Goal: Information Seeking & Learning: Learn about a topic

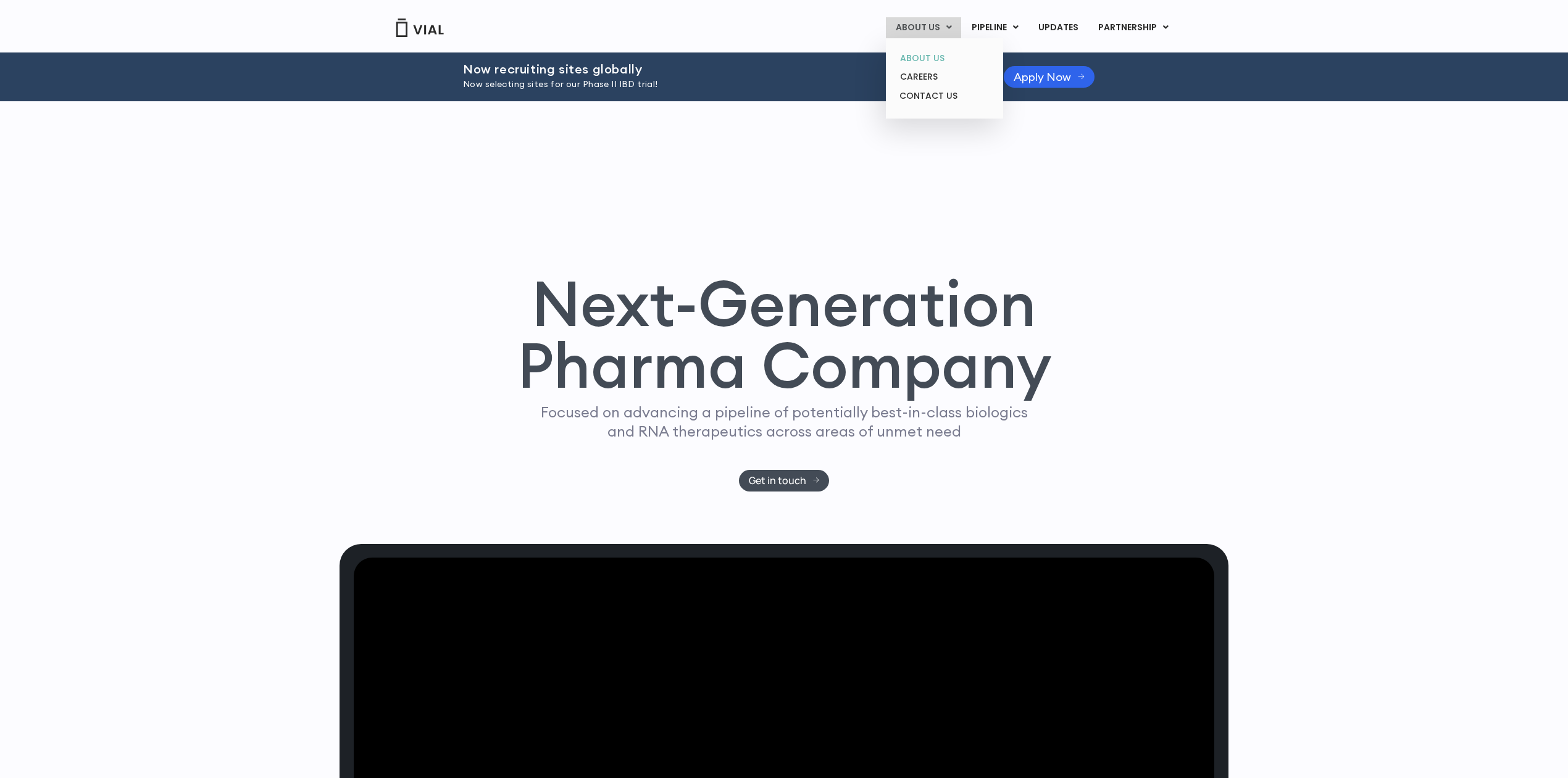
click at [922, 49] on link "ABOUT US" at bounding box center [944, 58] width 108 height 19
click at [934, 56] on link "ABOUT US" at bounding box center [944, 58] width 108 height 19
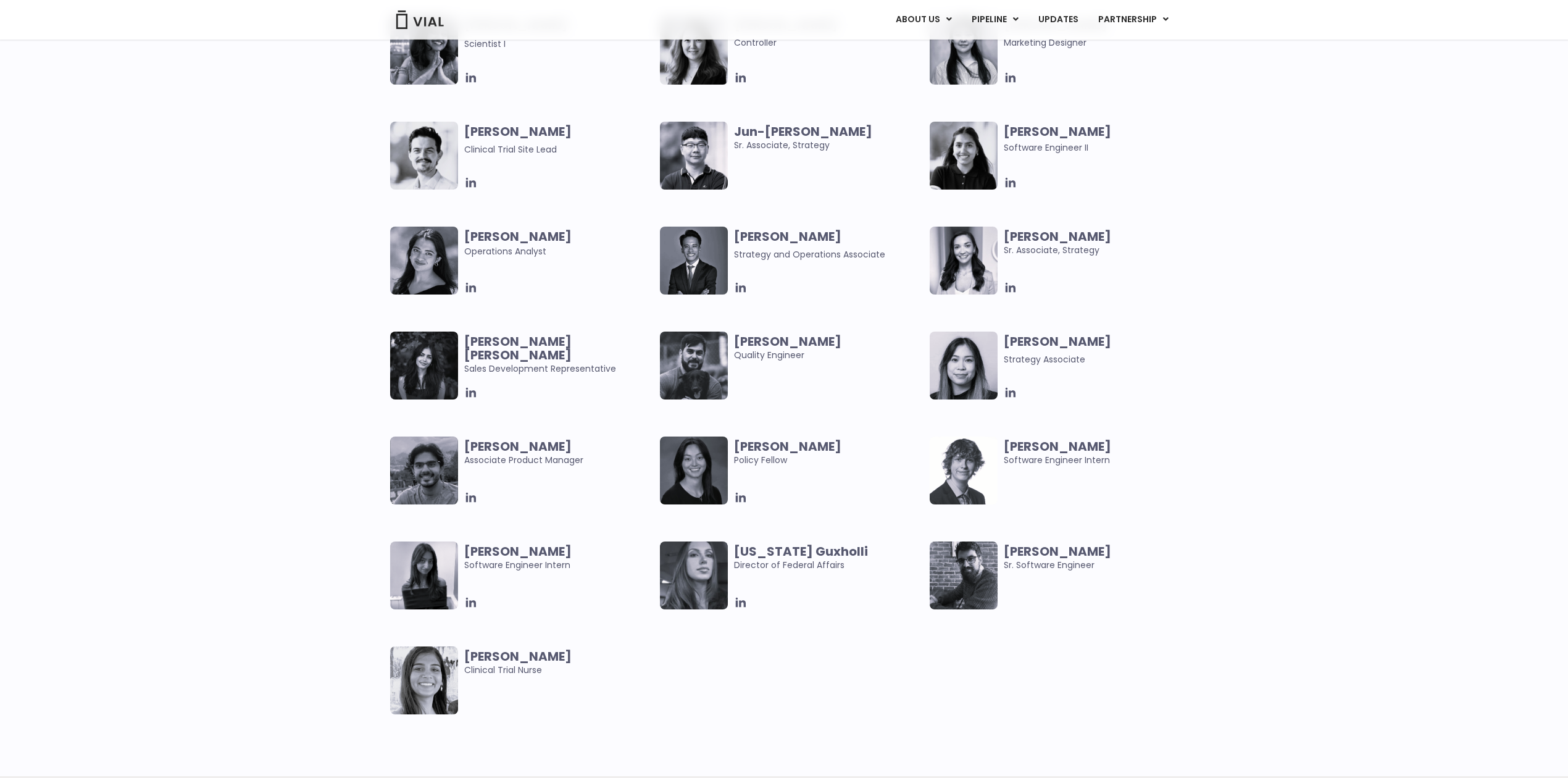
scroll to position [2124, 0]
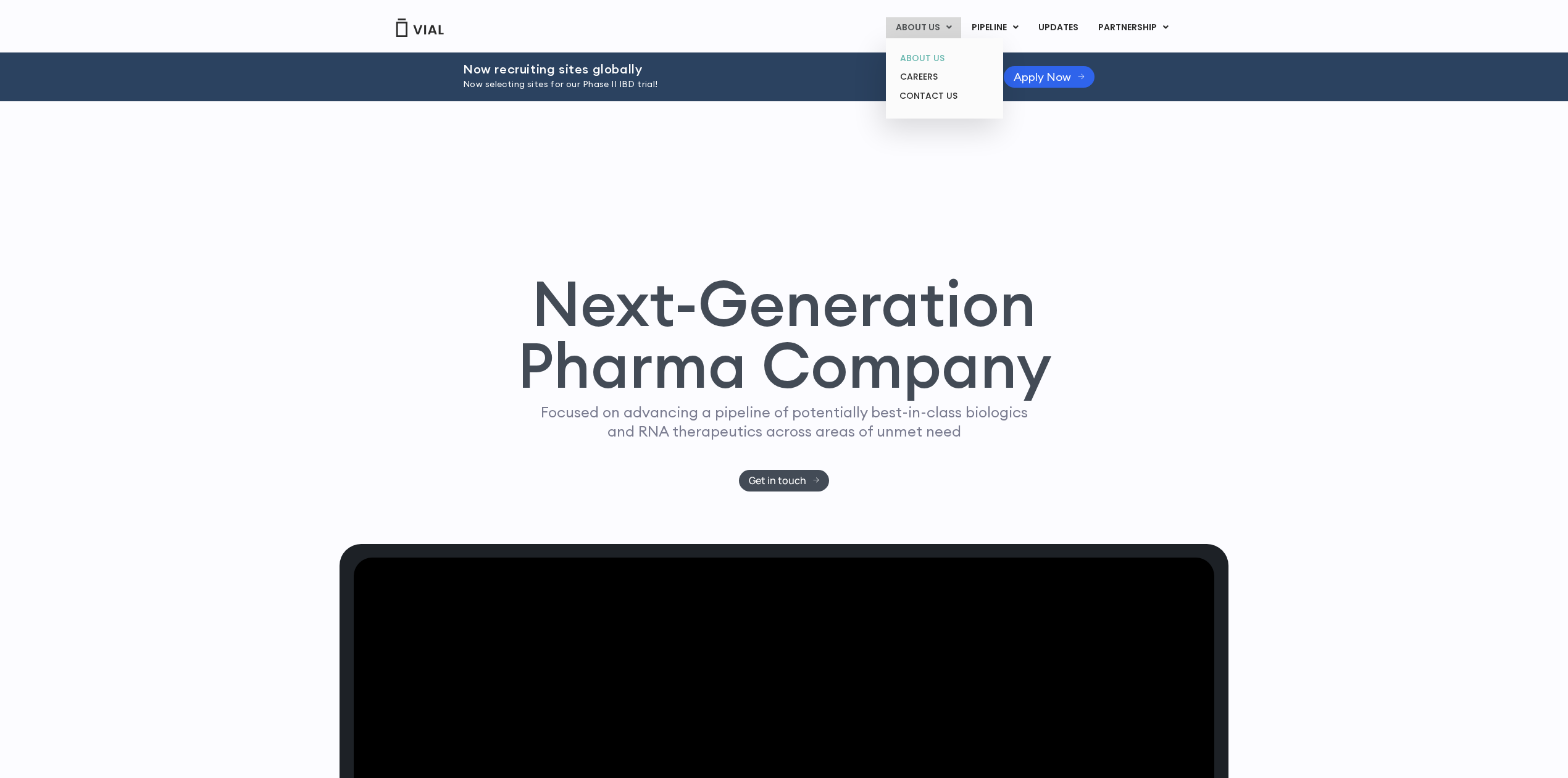
click at [927, 50] on link "ABOUT US" at bounding box center [944, 58] width 108 height 19
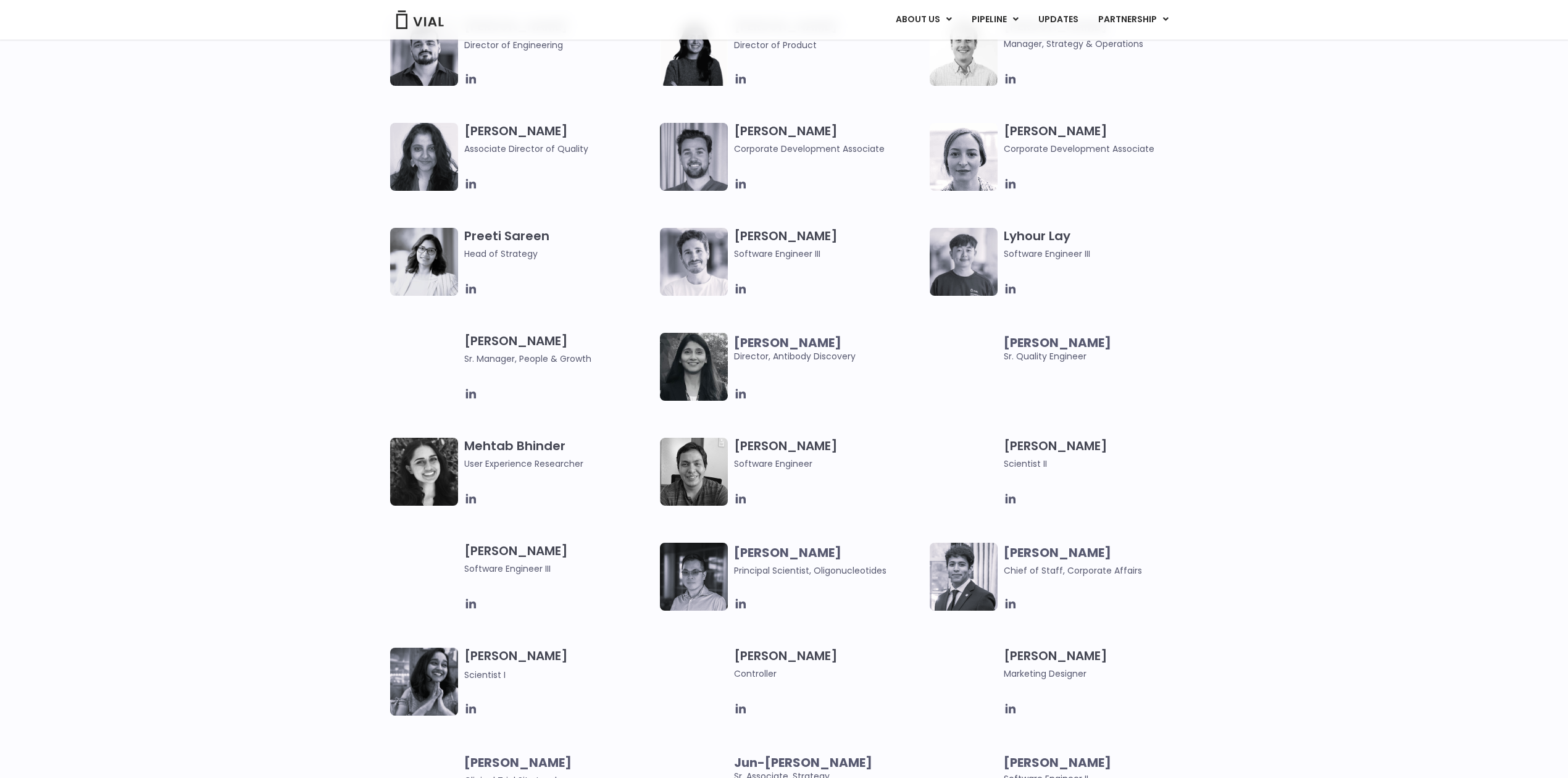
scroll to position [1647, 0]
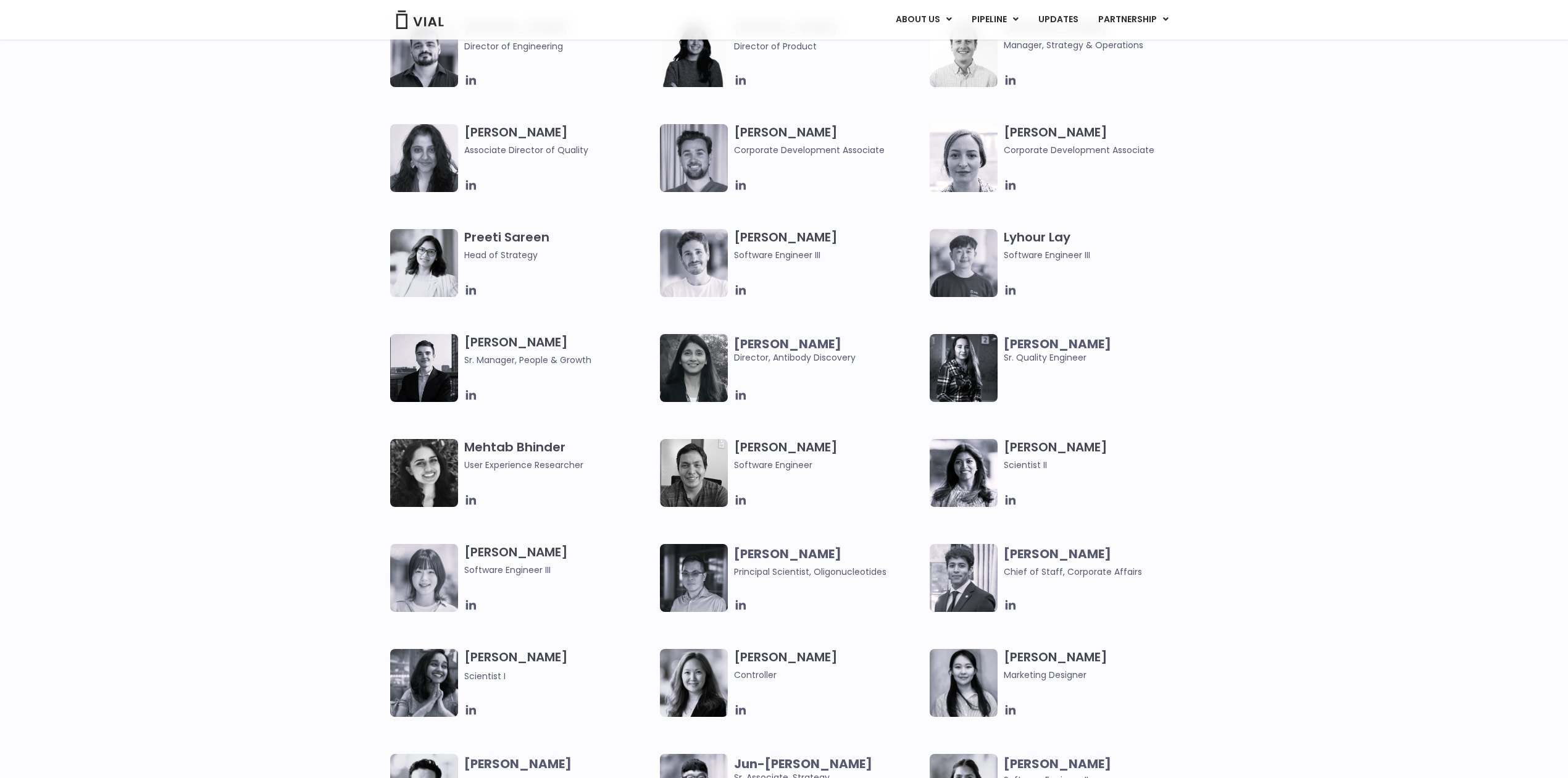
click at [706, 253] on img at bounding box center [694, 263] width 68 height 68
click at [760, 242] on h3 "Miguel Chirinos Software Engineer III" at bounding box center [829, 245] width 190 height 33
click at [761, 240] on h3 "Miguel Chirinos Software Engineer III" at bounding box center [829, 245] width 190 height 33
